Goal: Task Accomplishment & Management: Manage account settings

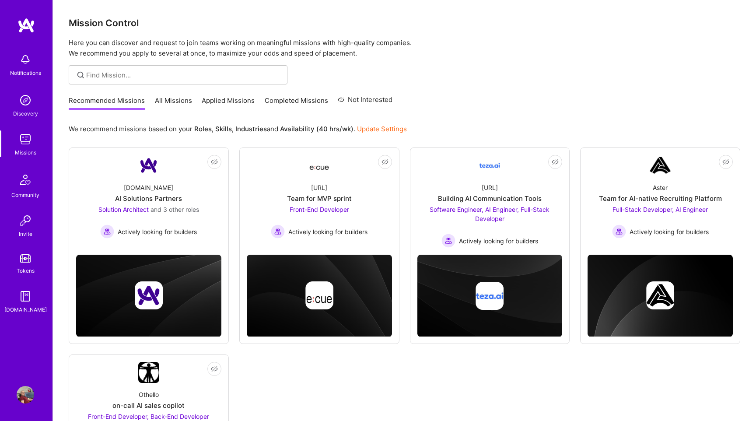
click at [180, 101] on link "All Missions" at bounding box center [173, 103] width 37 height 14
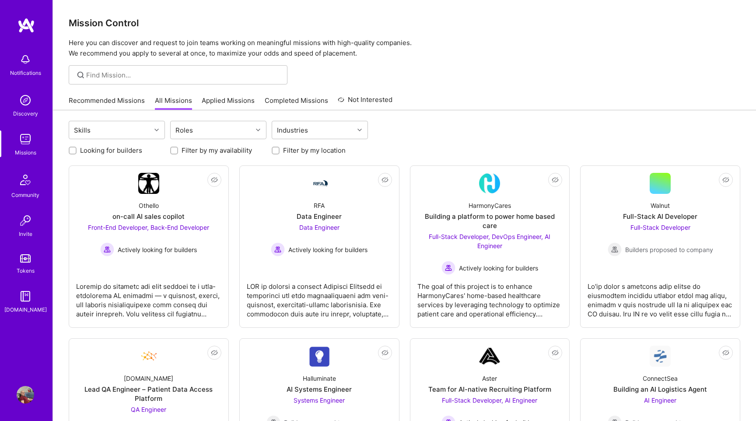
click at [219, 101] on link "Applied Missions" at bounding box center [228, 103] width 53 height 14
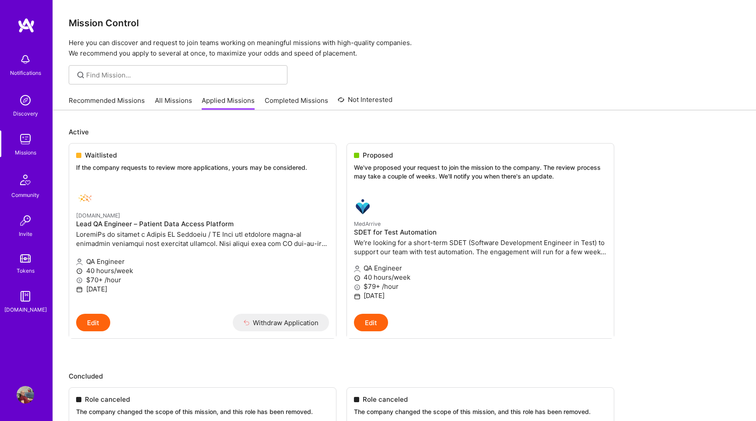
click at [291, 102] on link "Completed Missions" at bounding box center [296, 103] width 63 height 14
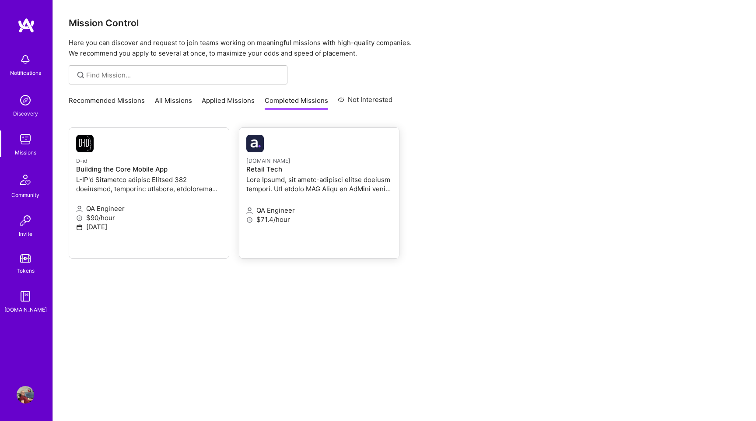
click at [283, 191] on p at bounding box center [319, 184] width 146 height 18
click at [290, 159] on small "[DOMAIN_NAME]" at bounding box center [268, 160] width 44 height 7
click at [242, 102] on link "Applied Missions" at bounding box center [228, 103] width 53 height 14
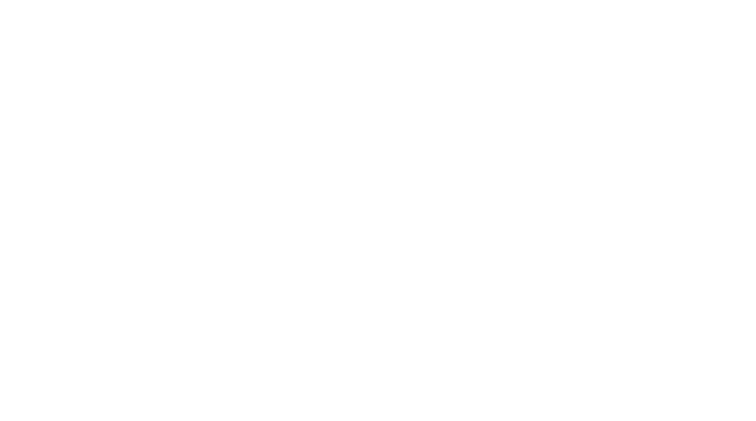
click at [0, 0] on button "Edit" at bounding box center [0, 0] width 0 height 0
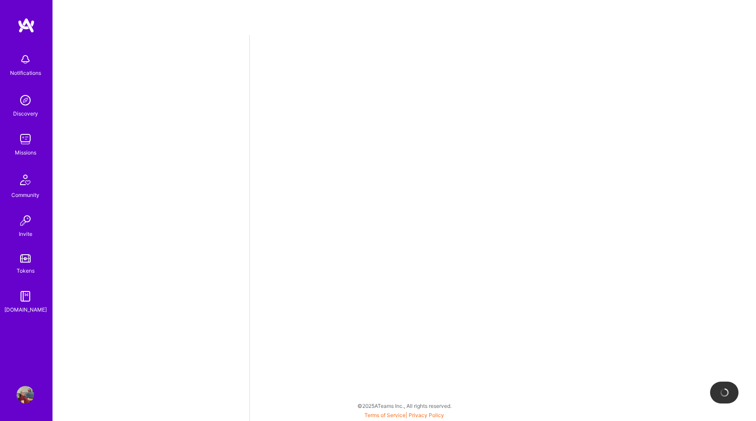
select select "BA"
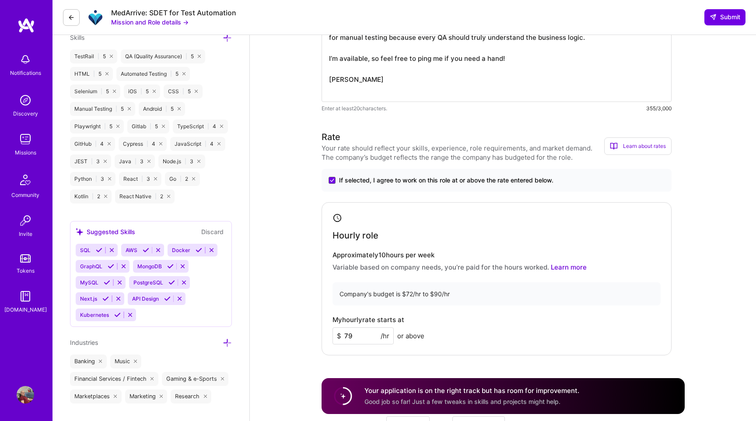
scroll to position [254, 0]
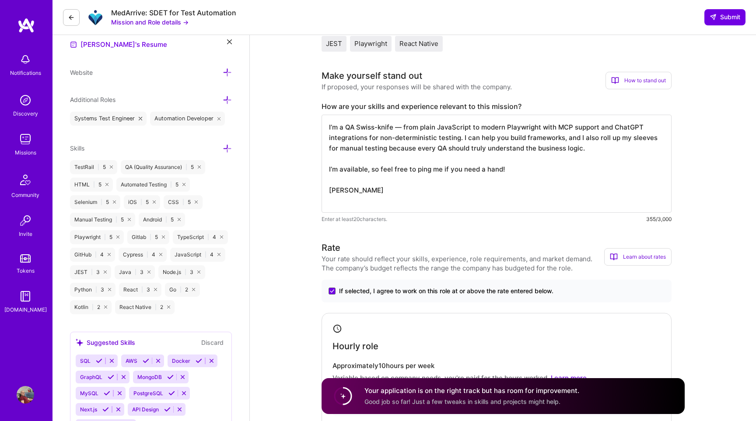
click at [140, 118] on icon at bounding box center [140, 118] width 3 height 3
click at [140, 118] on icon at bounding box center [138, 118] width 3 height 3
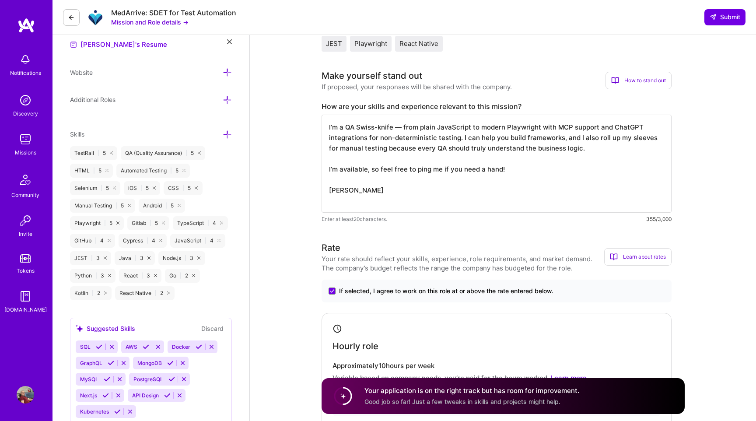
click at [225, 101] on icon at bounding box center [227, 99] width 9 height 9
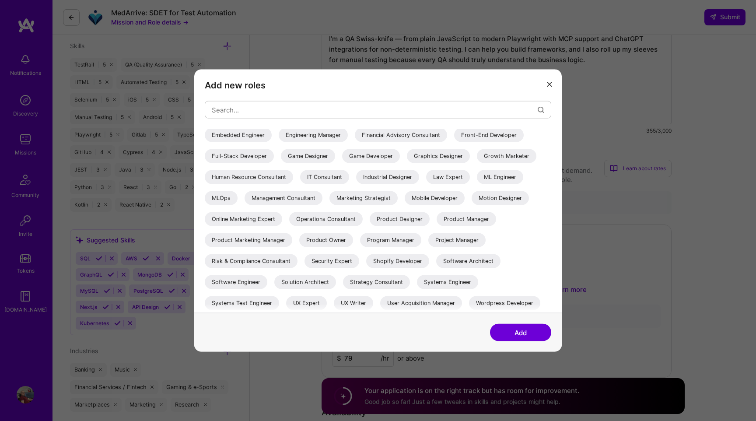
scroll to position [0, 0]
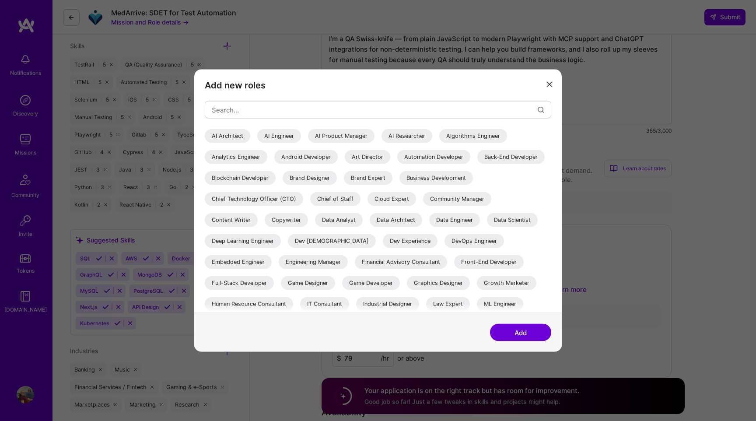
click at [549, 84] on icon "modal" at bounding box center [549, 83] width 5 height 5
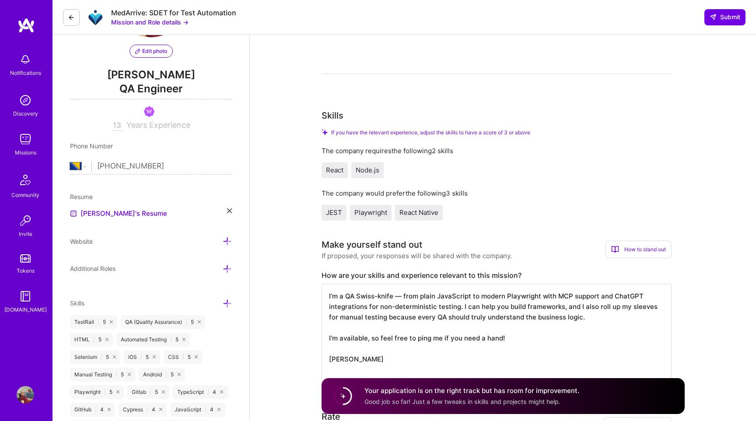
scroll to position [85, 0]
click at [26, 142] on img at bounding box center [25, 138] width 17 height 17
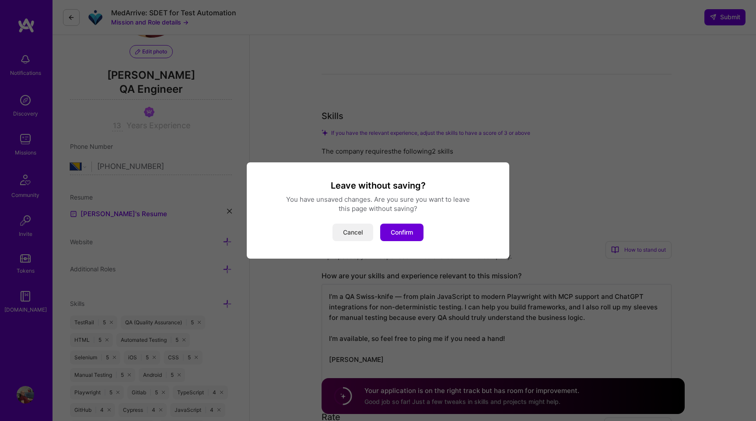
click at [359, 229] on button "Cancel" at bounding box center [352, 232] width 41 height 17
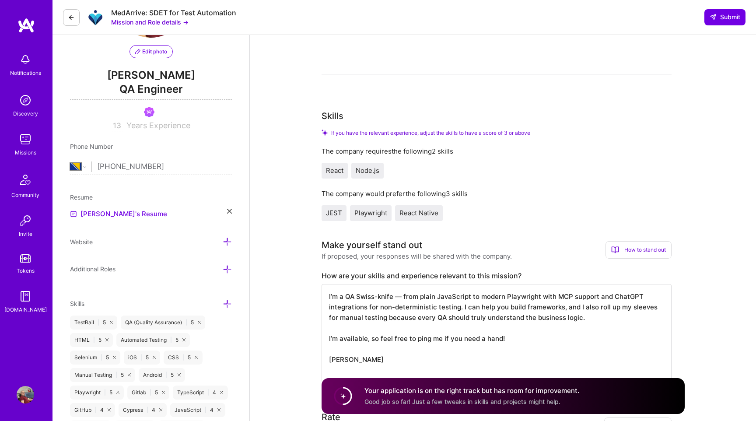
drag, startPoint x: 726, startPoint y: 17, endPoint x: 531, endPoint y: 27, distance: 195.8
click at [531, 27] on div "MedArrive: SDET for Test Automation Mission and Role details → Submit" at bounding box center [403, 17] width 703 height 35
click at [25, 145] on img at bounding box center [25, 138] width 17 height 17
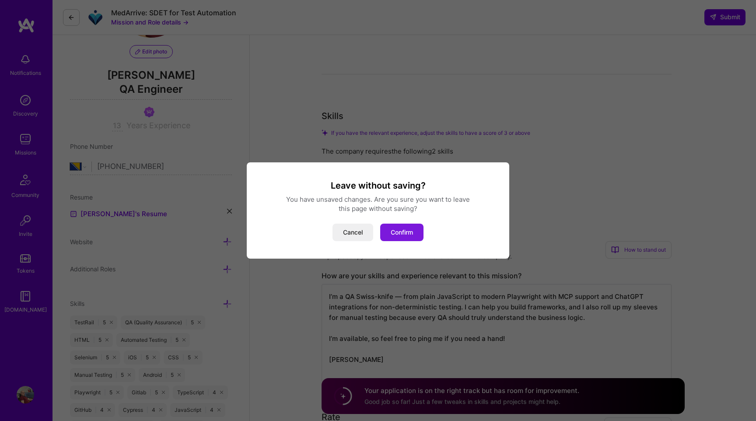
click at [405, 232] on button "Confirm" at bounding box center [401, 232] width 43 height 17
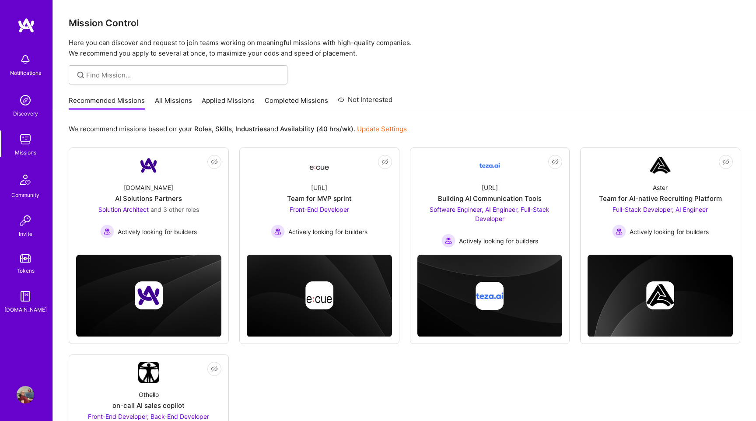
click at [25, 59] on img at bounding box center [25, 59] width 17 height 17
click at [26, 24] on img at bounding box center [25, 25] width 17 height 16
click at [29, 391] on img at bounding box center [25, 394] width 17 height 17
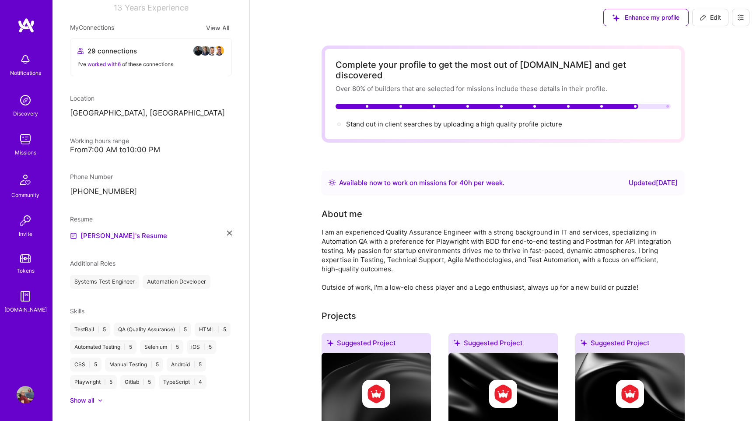
scroll to position [63, 0]
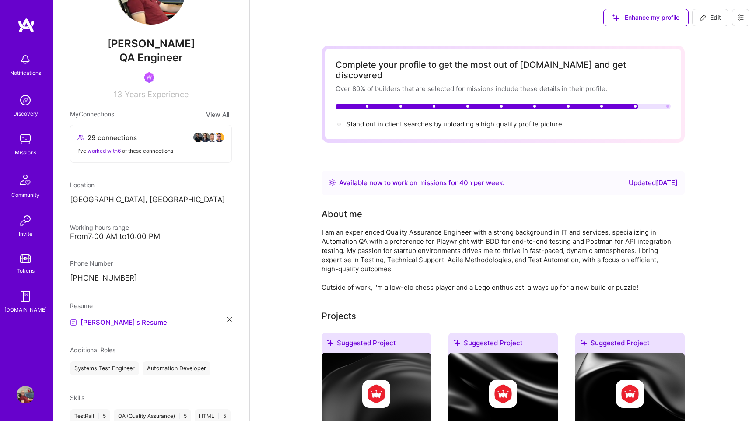
click at [717, 22] on button "Edit" at bounding box center [710, 17] width 36 height 17
select select "BA"
select select "Right Now"
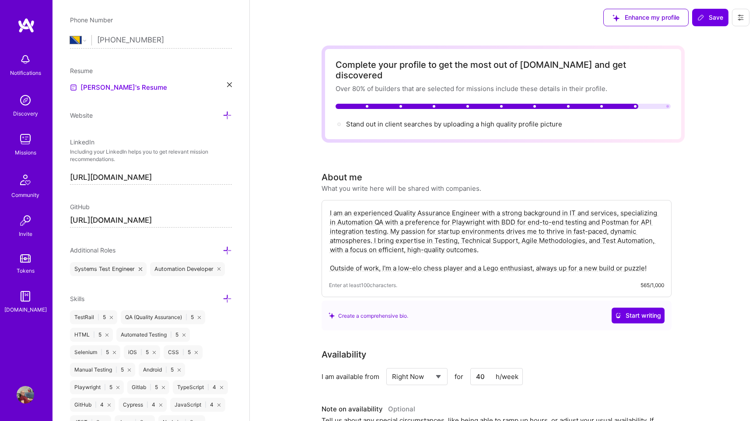
scroll to position [354, 0]
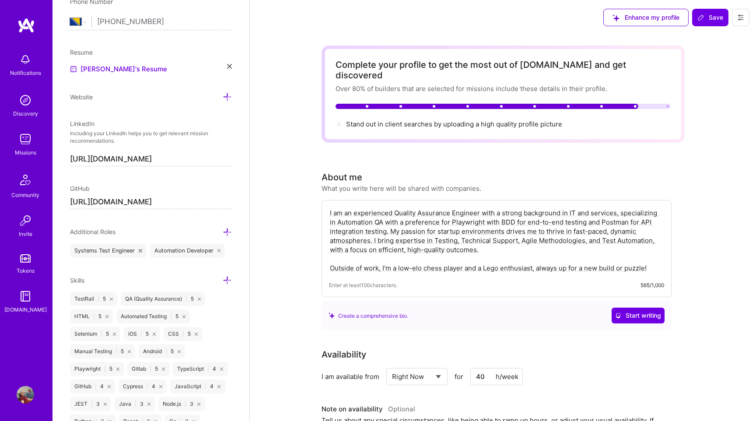
click at [139, 250] on icon at bounding box center [140, 250] width 3 height 3
click at [139, 250] on icon at bounding box center [138, 250] width 3 height 3
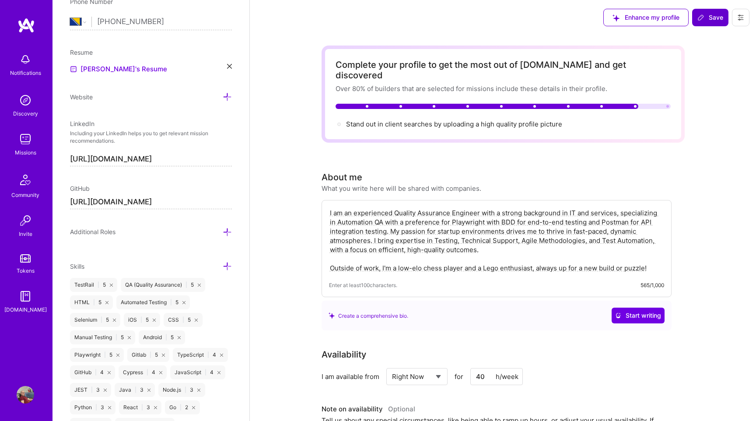
click at [708, 12] on button "Save" at bounding box center [710, 17] width 36 height 17
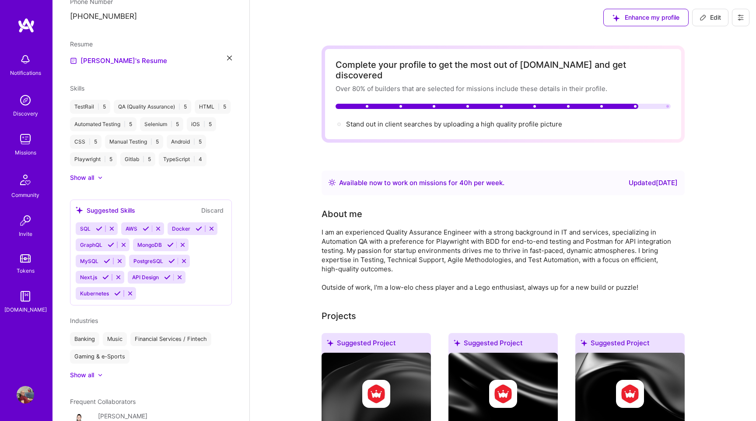
scroll to position [0, 0]
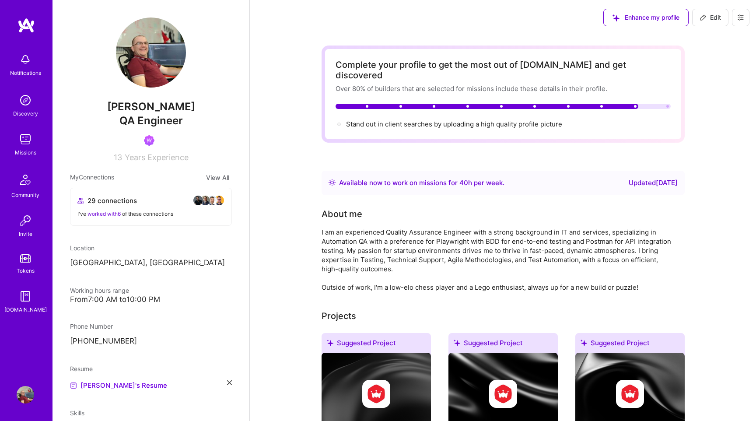
click at [19, 104] on img at bounding box center [25, 99] width 17 height 17
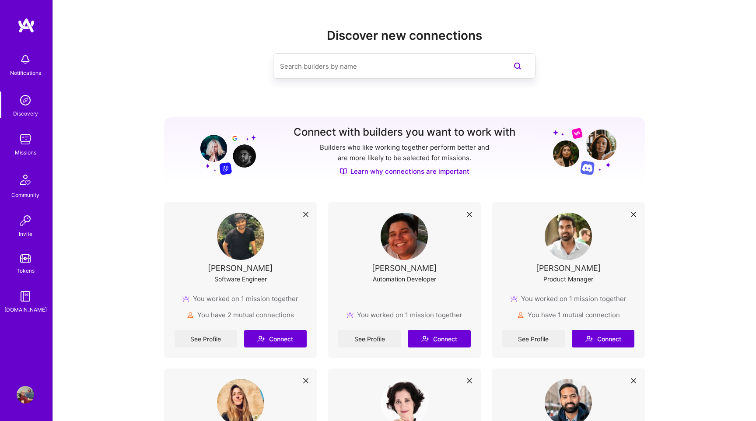
click at [21, 64] on img at bounding box center [25, 59] width 17 height 17
click at [25, 145] on img at bounding box center [25, 138] width 17 height 17
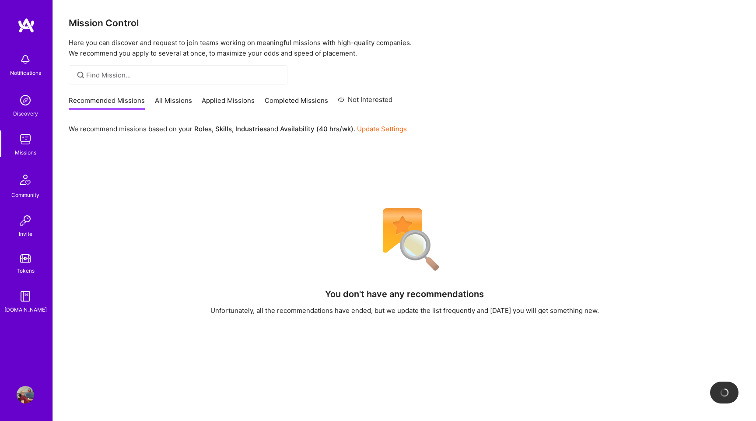
click at [178, 98] on link "All Missions" at bounding box center [173, 103] width 37 height 14
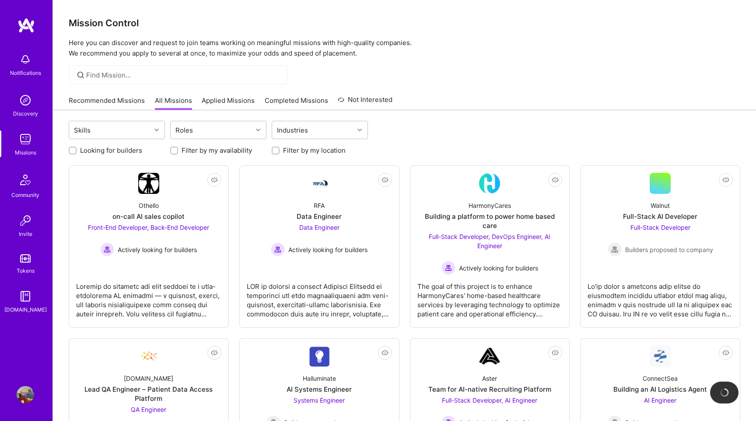
click at [224, 101] on link "Applied Missions" at bounding box center [228, 103] width 53 height 14
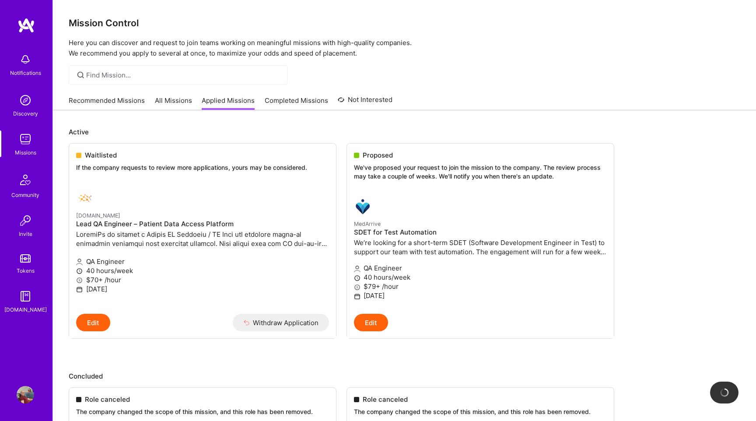
click at [164, 101] on link "All Missions" at bounding box center [173, 103] width 37 height 14
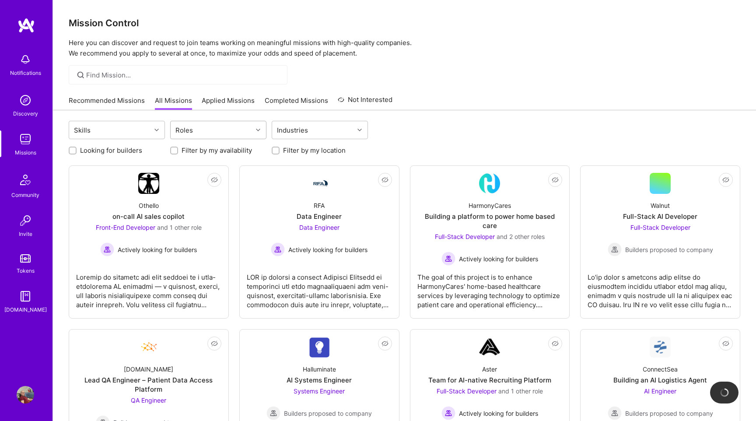
click at [203, 131] on div "Roles" at bounding box center [212, 129] width 82 height 17
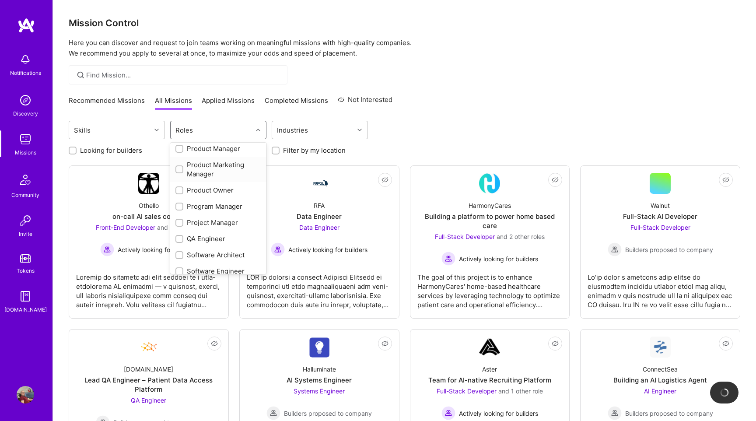
scroll to position [418, 0]
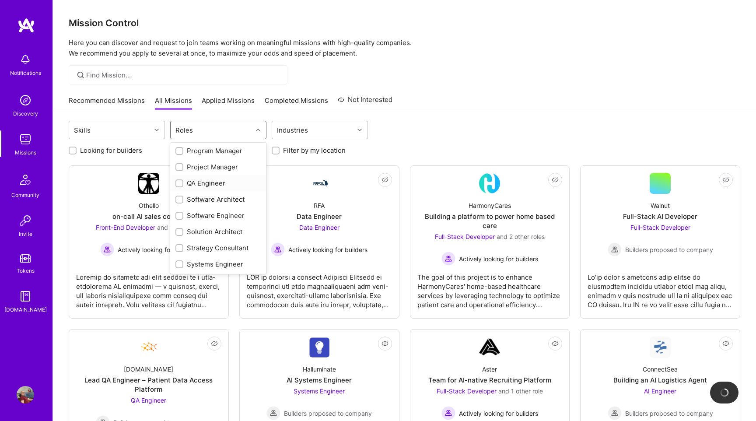
click at [204, 181] on div "QA Engineer" at bounding box center [218, 182] width 86 height 9
checkbox input "true"
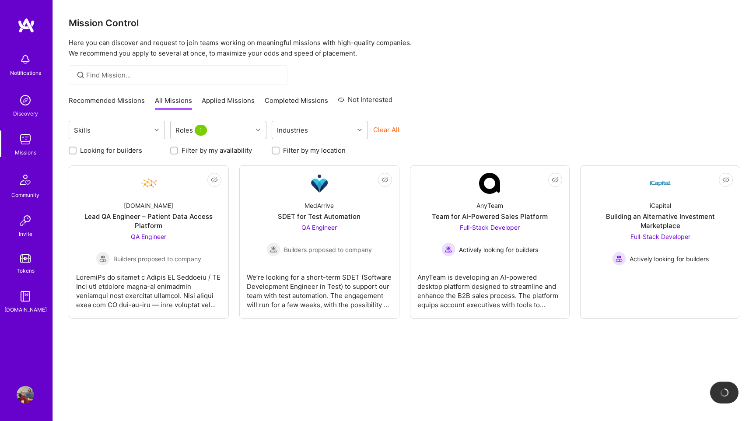
click at [486, 102] on div "Recommended Missions All Missions Applied Missions Completed Missions Not Inter…" at bounding box center [404, 100] width 671 height 19
click at [159, 209] on div "[DOMAIN_NAME]" at bounding box center [148, 205] width 49 height 9
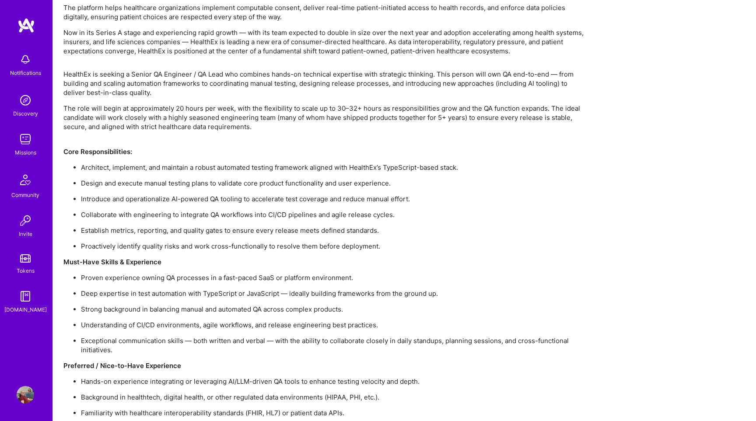
scroll to position [699, 0]
